Goal: Task Accomplishment & Management: Complete application form

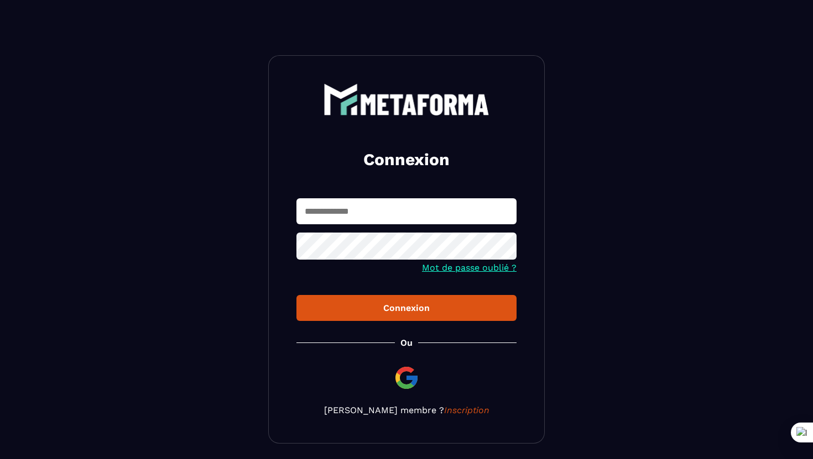
click at [453, 228] on form "Mot de passe oublié ? Connexion" at bounding box center [406, 259] width 220 height 123
click at [452, 210] on input "text" at bounding box center [406, 211] width 220 height 26
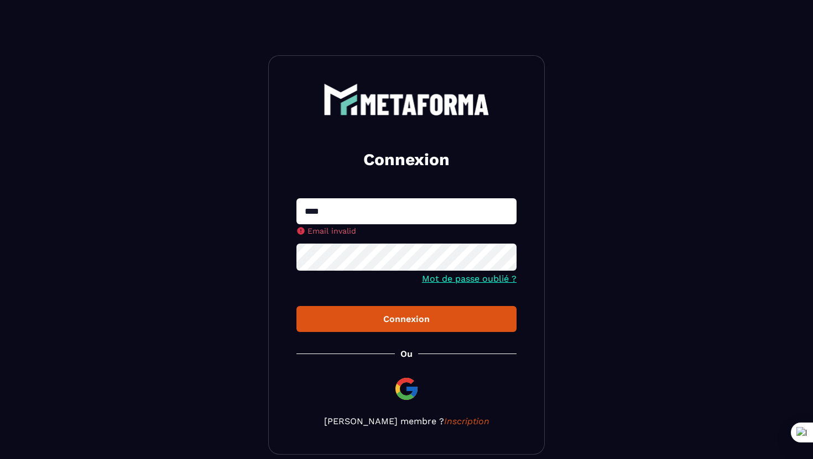
type input "**********"
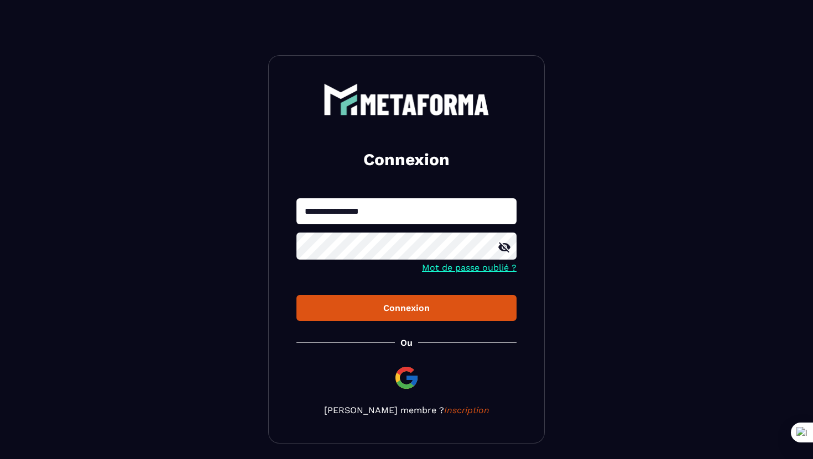
click at [296, 295] on button "Connexion" at bounding box center [406, 308] width 220 height 26
